Goal: Transaction & Acquisition: Purchase product/service

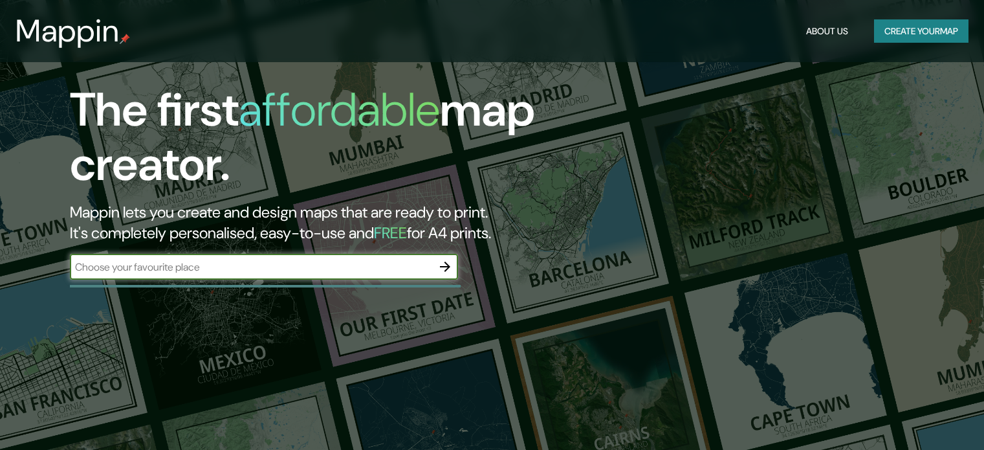
scroll to position [86, 0]
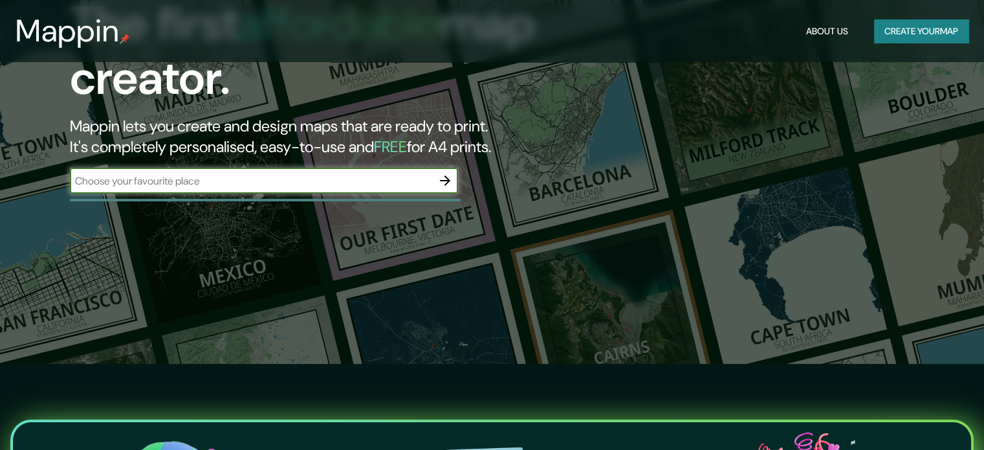
click at [443, 188] on icon "button" at bounding box center [445, 181] width 16 height 16
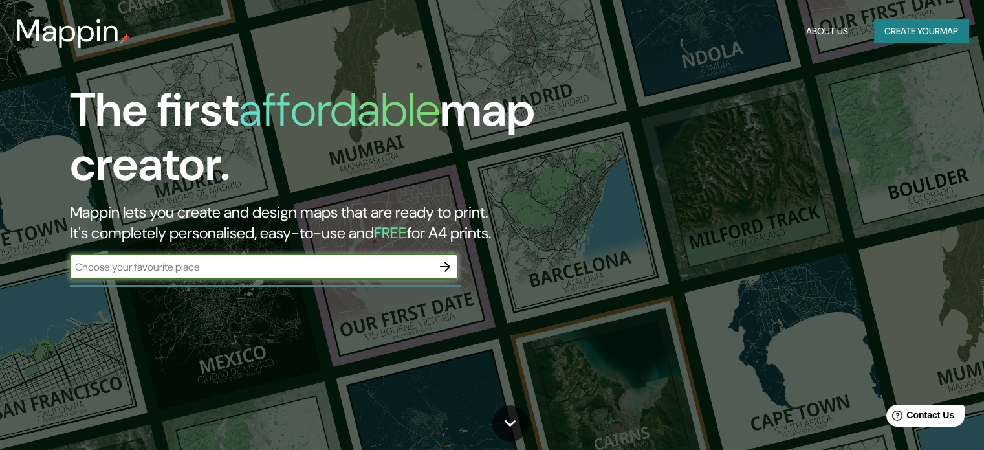
click at [927, 34] on button "Create your map" at bounding box center [921, 31] width 94 height 24
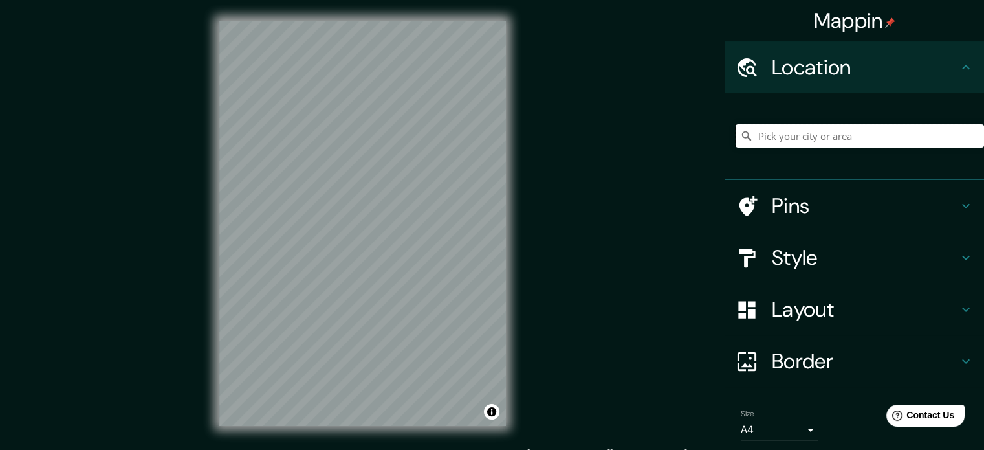
click at [844, 148] on input "Pick your city or area" at bounding box center [860, 135] width 248 height 23
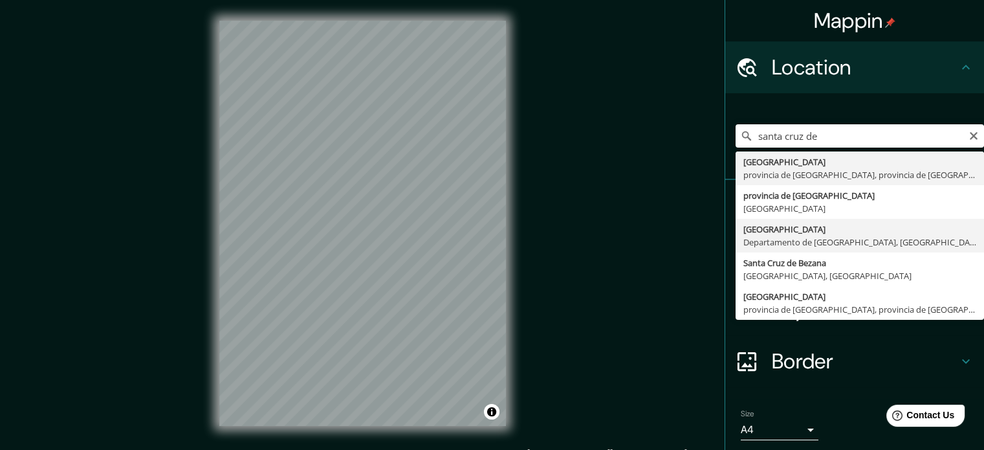
type input "[GEOGRAPHIC_DATA], [GEOGRAPHIC_DATA], [GEOGRAPHIC_DATA]"
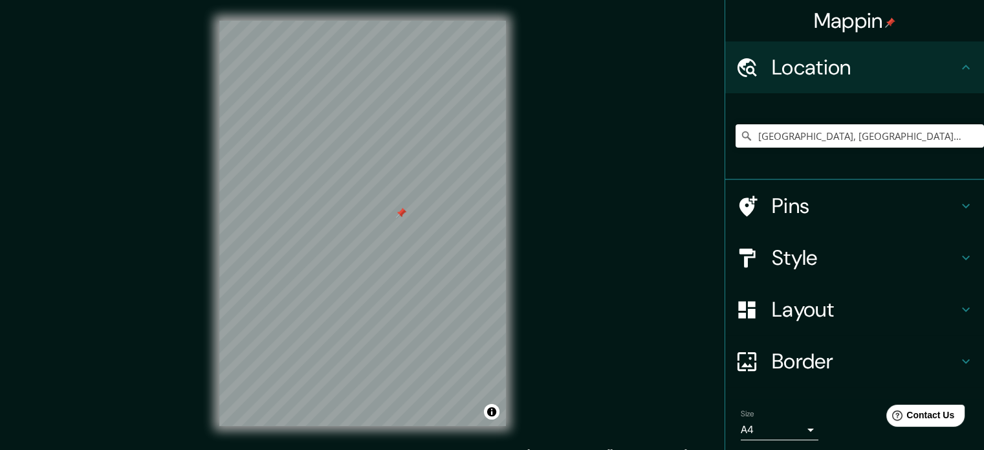
click at [958, 317] on icon at bounding box center [966, 310] width 16 height 16
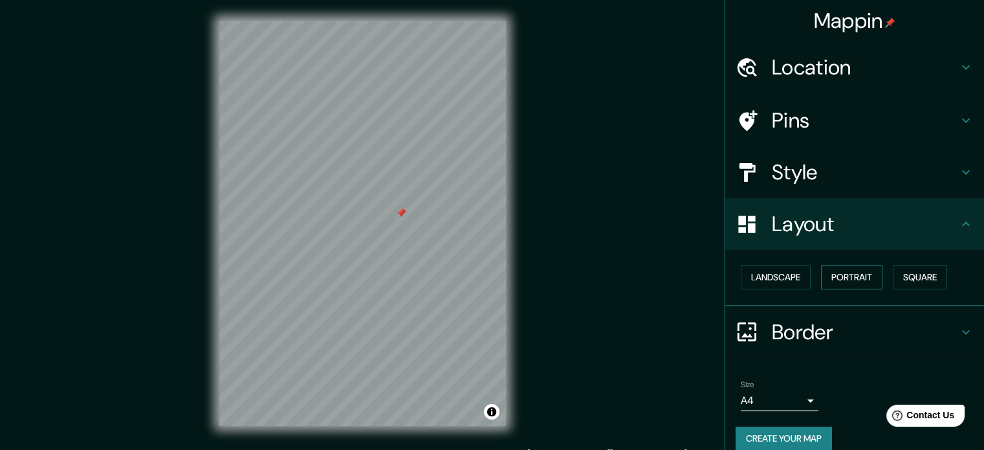
click at [865, 289] on button "Portrait" at bounding box center [851, 277] width 61 height 24
click at [785, 289] on button "Landscape" at bounding box center [776, 277] width 70 height 24
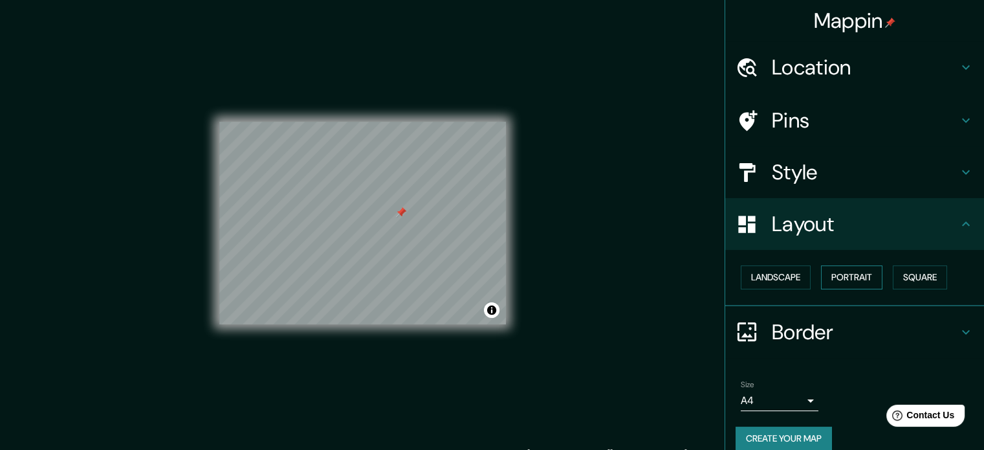
click at [855, 289] on button "Portrait" at bounding box center [851, 277] width 61 height 24
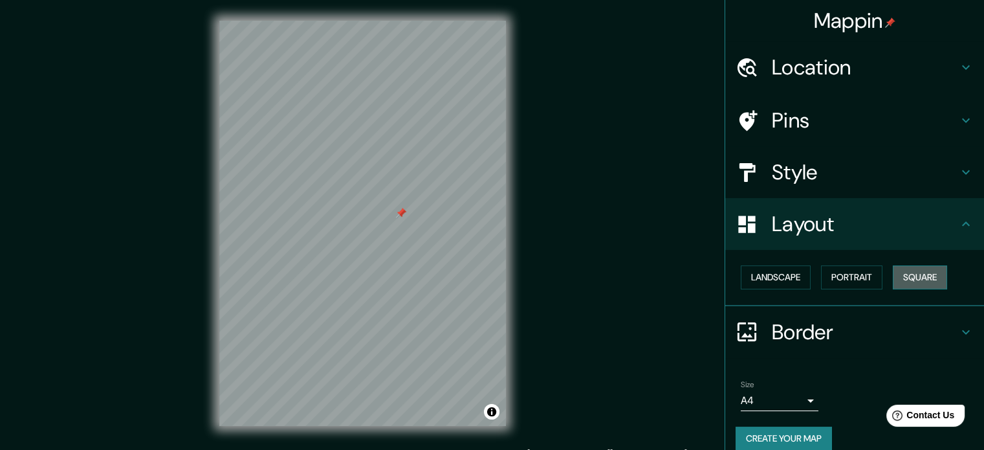
click at [893, 289] on button "Square" at bounding box center [920, 277] width 54 height 24
